Goal: Transaction & Acquisition: Purchase product/service

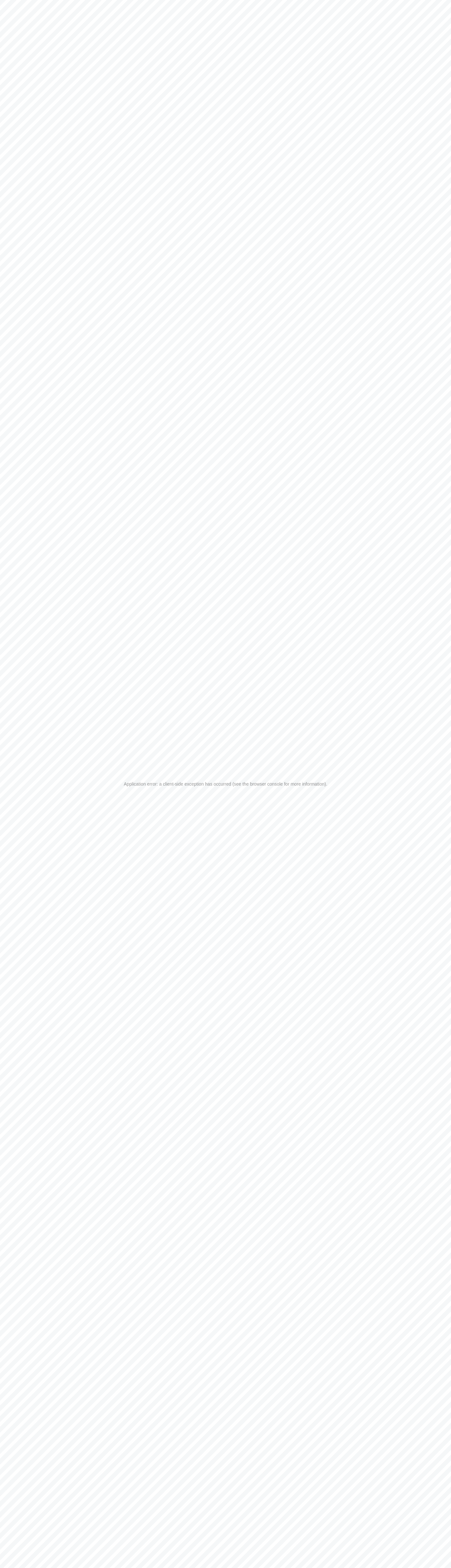
click at [398, 17] on div "Application error: a client-side exception has occurred (see the browser consol…" at bounding box center [225, 784] width 451 height 1568
click at [443, 1001] on div "Application error: a client-side exception has occurred (see the browser consol…" at bounding box center [225, 784] width 451 height 1568
click at [42, 1568] on html "Application error: a client-side exception has occurred (see the browser consol…" at bounding box center [225, 784] width 451 height 1568
click at [9, 358] on div "Application error: a client-side exception has occurred (see the browser consol…" at bounding box center [225, 784] width 451 height 1568
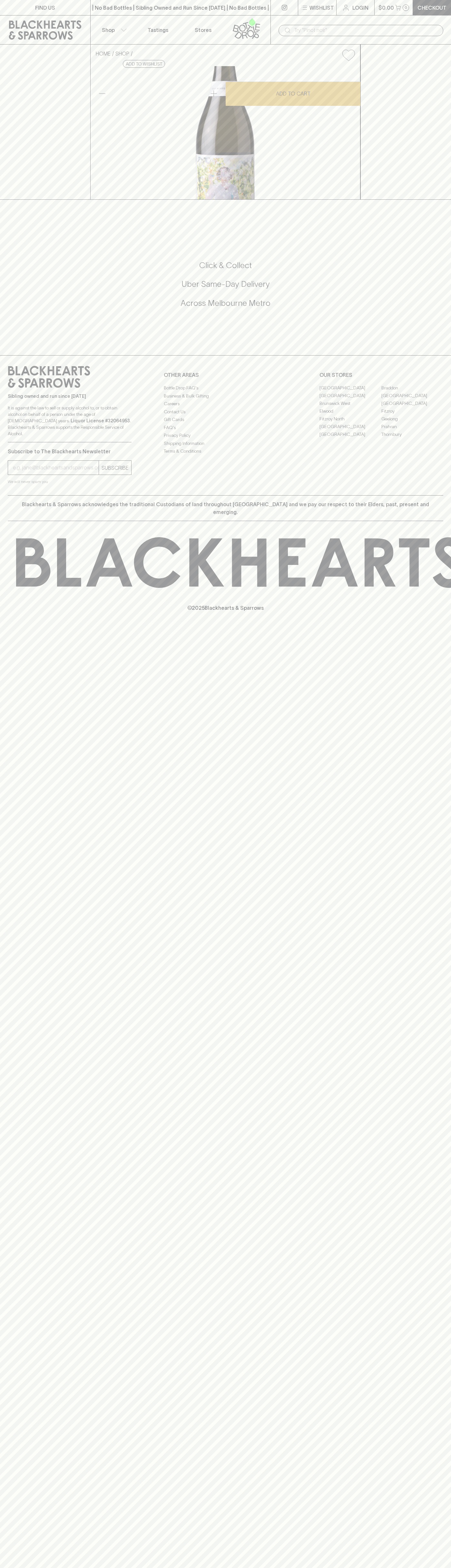
click at [412, 399] on link "[GEOGRAPHIC_DATA]" at bounding box center [412, 395] width 62 height 8
